Goal: Register for event/course

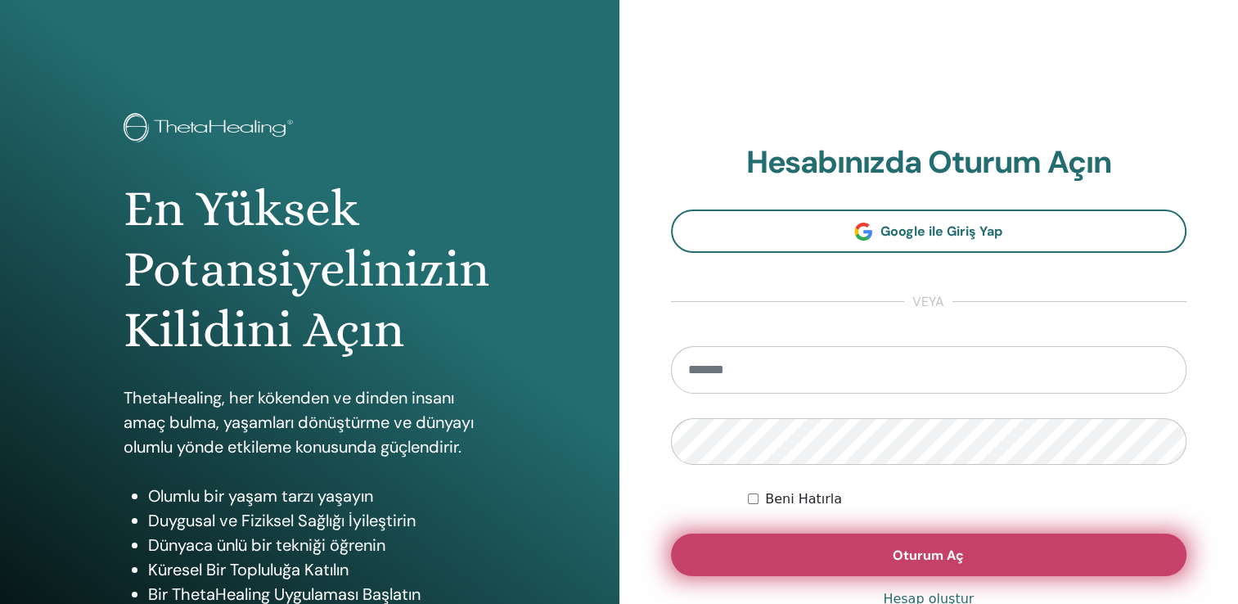
type input "**********"
click at [911, 558] on span "Oturum Aç" at bounding box center [928, 555] width 71 height 17
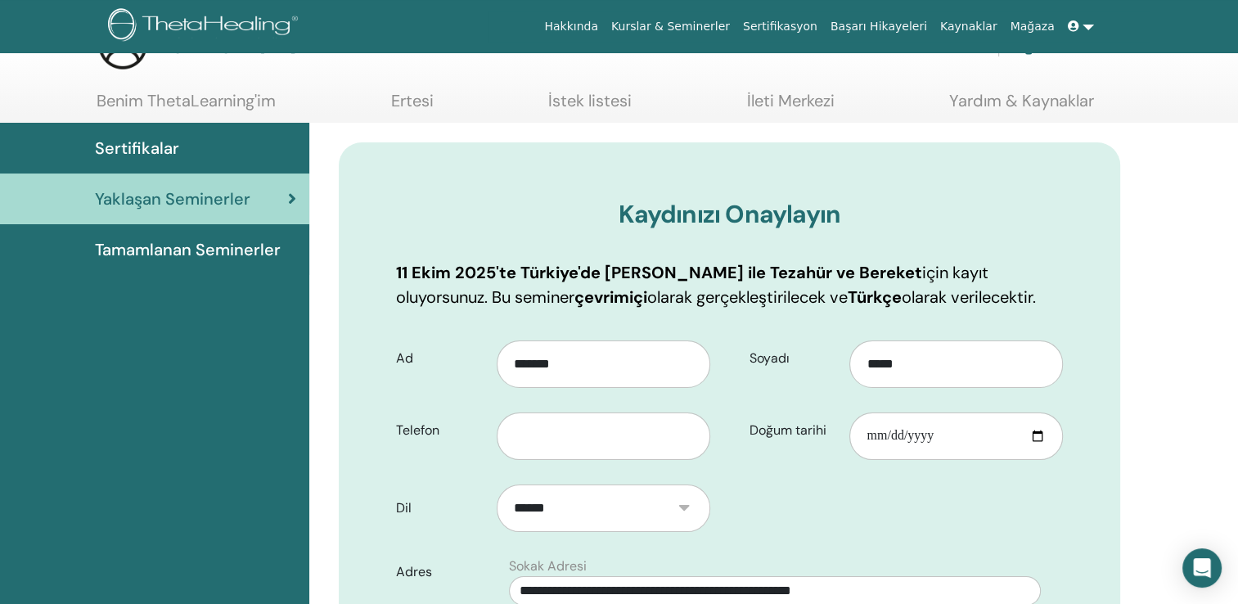
scroll to position [22, 0]
